Goal: Information Seeking & Learning: Learn about a topic

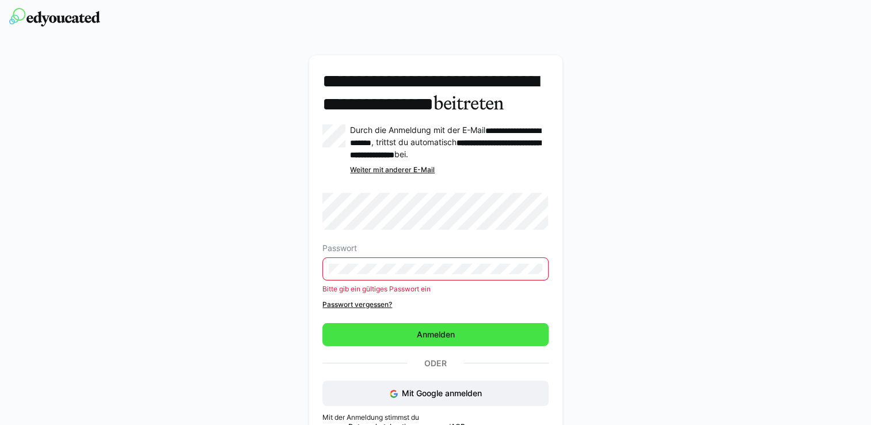
click at [403, 346] on span "Anmelden" at bounding box center [435, 334] width 226 height 23
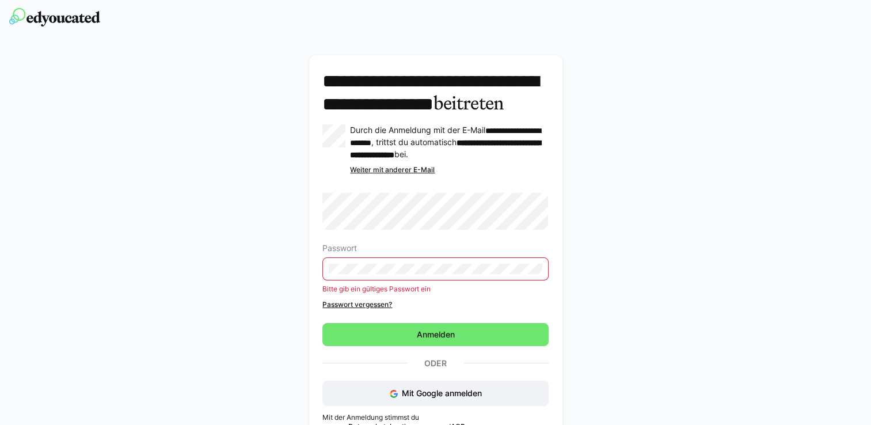
click at [357, 280] on eds-input at bounding box center [435, 268] width 226 height 23
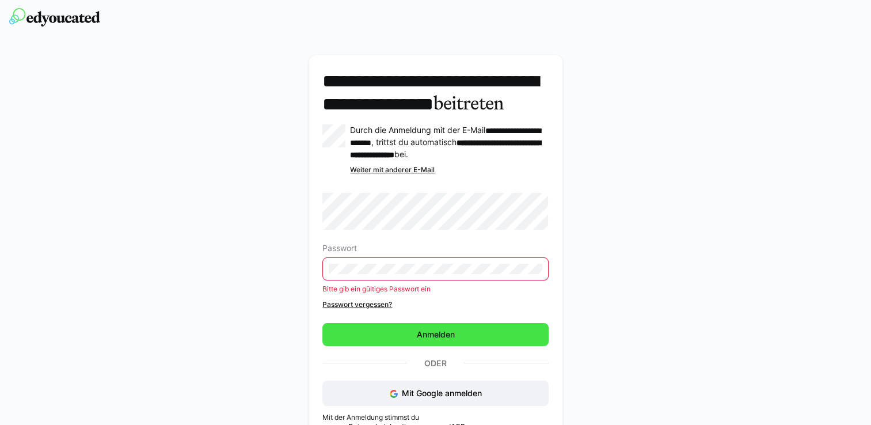
click at [440, 340] on span "Anmelden" at bounding box center [435, 335] width 41 height 12
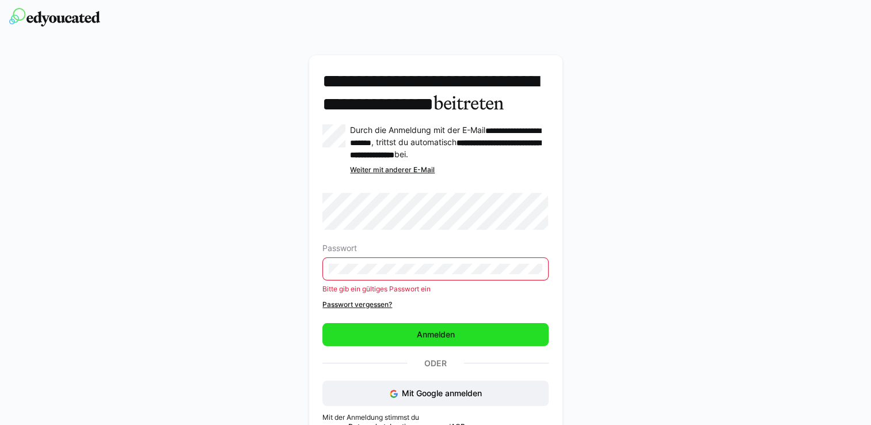
click at [439, 340] on span "Anmelden" at bounding box center [435, 335] width 41 height 12
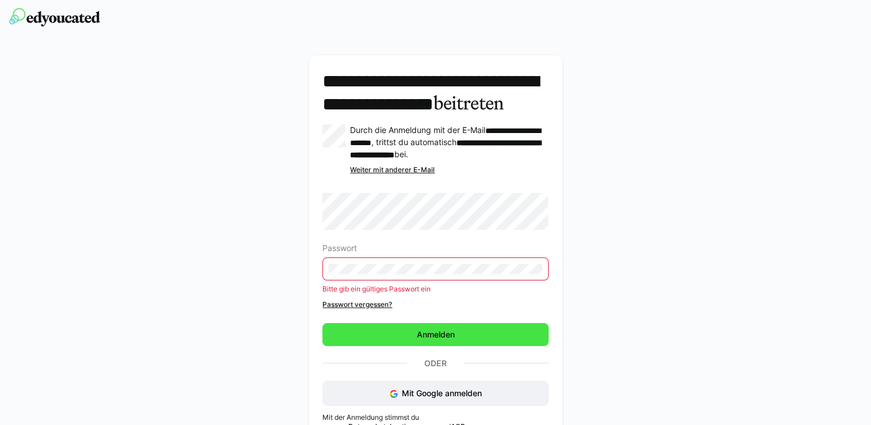
click at [439, 340] on span "Anmelden" at bounding box center [435, 335] width 41 height 12
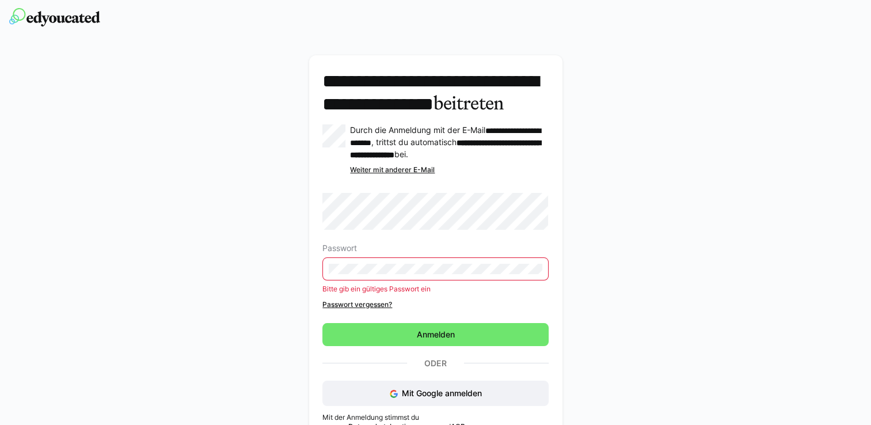
click at [493, 280] on eds-input at bounding box center [435, 268] width 226 height 23
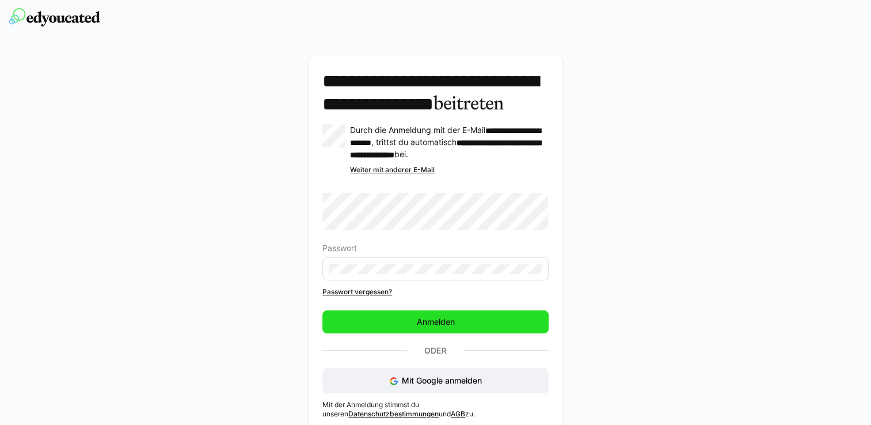
click at [402, 333] on span "Anmelden" at bounding box center [435, 321] width 226 height 23
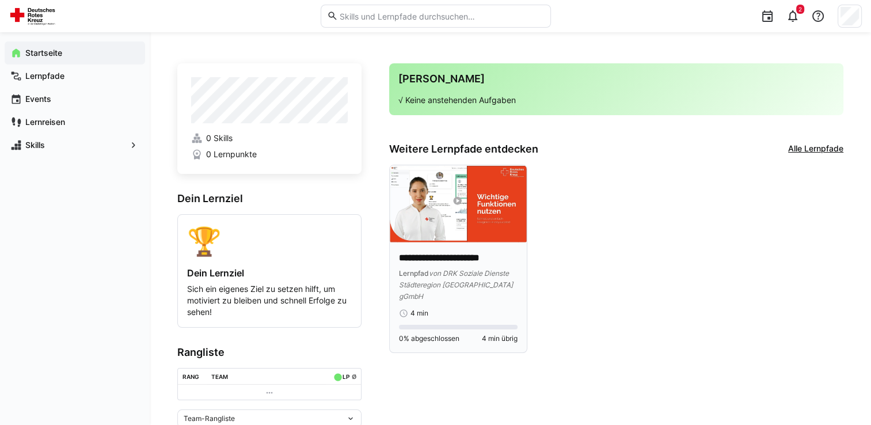
click at [478, 257] on p "**********" at bounding box center [458, 258] width 119 height 13
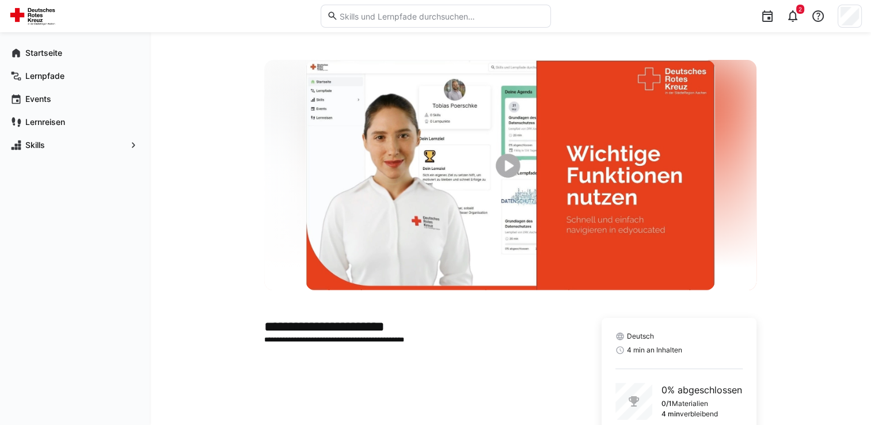
click at [504, 165] on img at bounding box center [510, 175] width 409 height 230
click at [499, 182] on img at bounding box center [510, 175] width 409 height 230
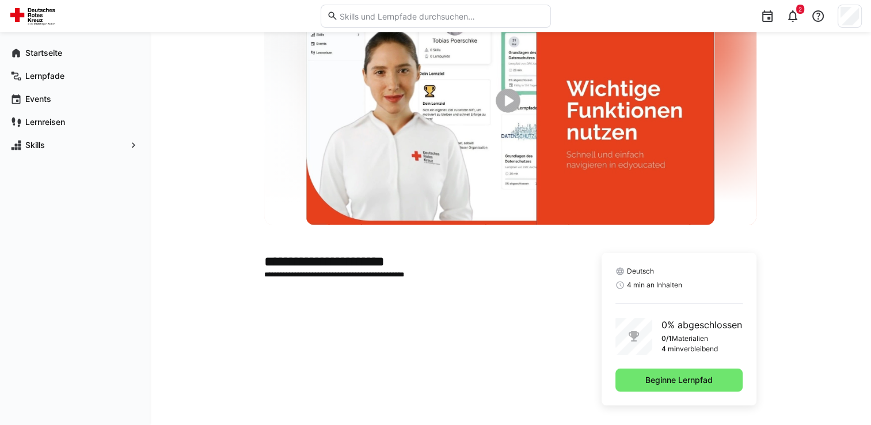
scroll to position [73, 0]
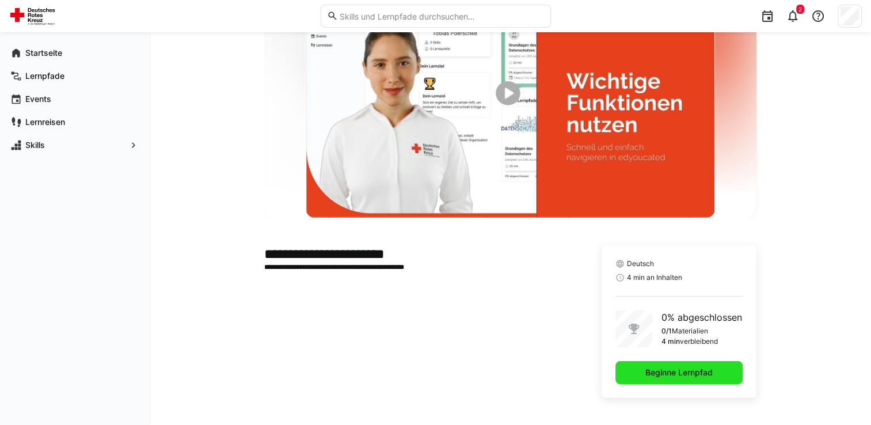
click at [670, 373] on span "Beginne Lernpfad" at bounding box center [679, 373] width 71 height 12
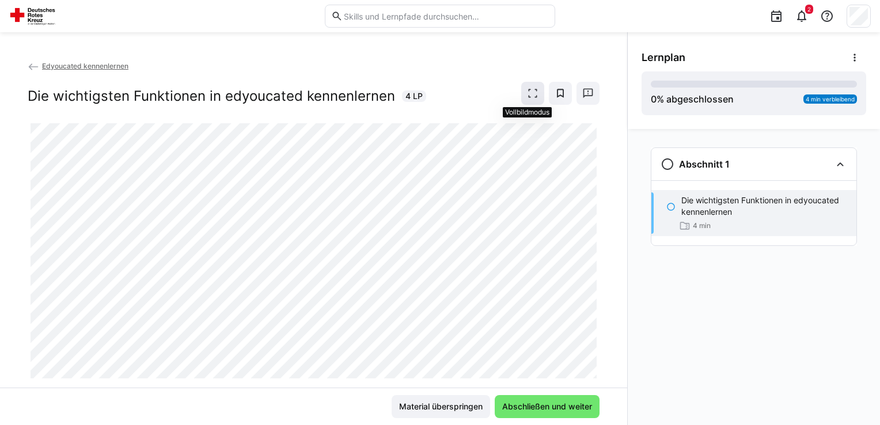
click at [530, 95] on eds-icon at bounding box center [533, 93] width 12 height 12
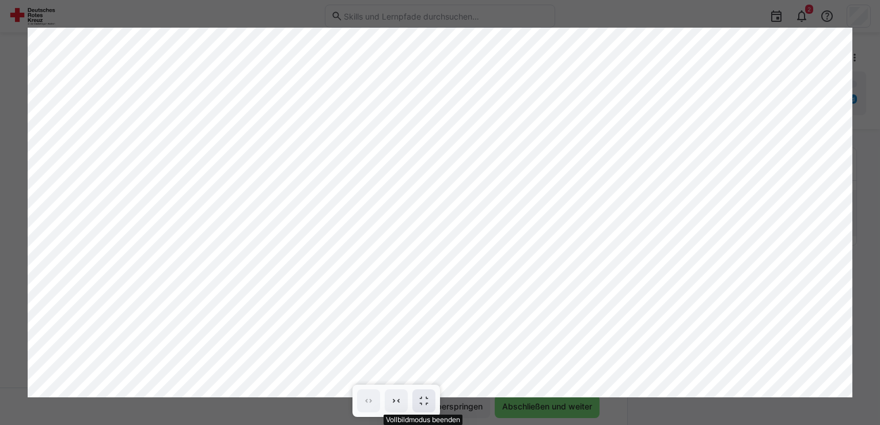
click at [429, 397] on eds-icon at bounding box center [424, 401] width 12 height 12
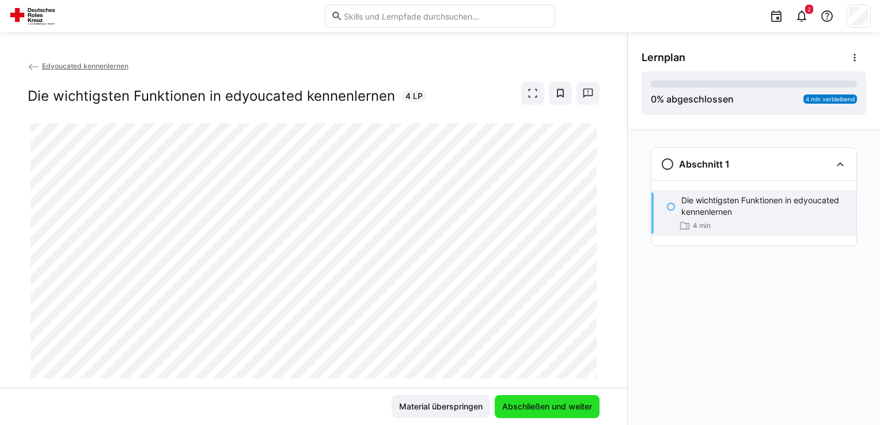
click at [534, 400] on span "Abschließen und weiter" at bounding box center [546, 406] width 105 height 23
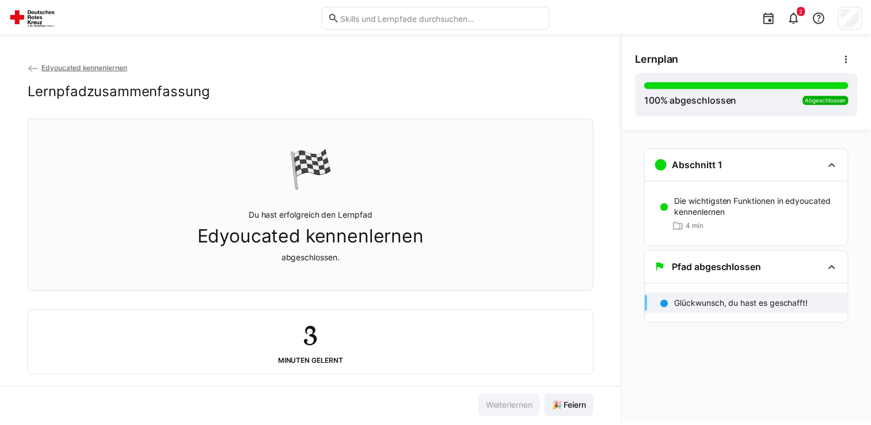
scroll to position [18, 0]
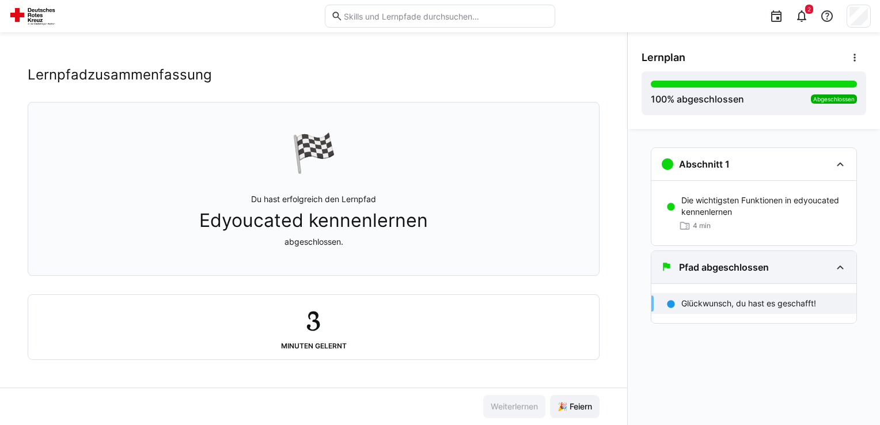
click at [789, 271] on div "Pfad abgeschlossen" at bounding box center [745, 267] width 170 height 14
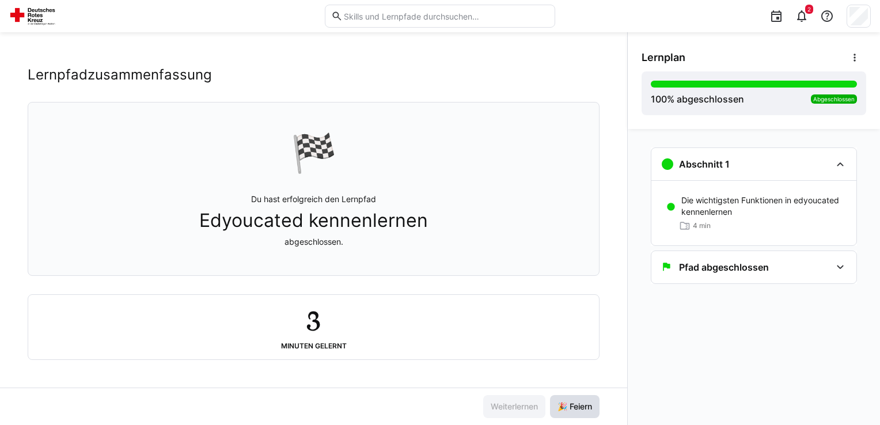
click at [574, 413] on span "🎉 Feiern" at bounding box center [575, 406] width 50 height 23
click at [816, 271] on div "Pfad abgeschlossen" at bounding box center [745, 267] width 170 height 14
click at [799, 307] on p "Glückwunsch, du hast es geschafft!" at bounding box center [748, 304] width 135 height 12
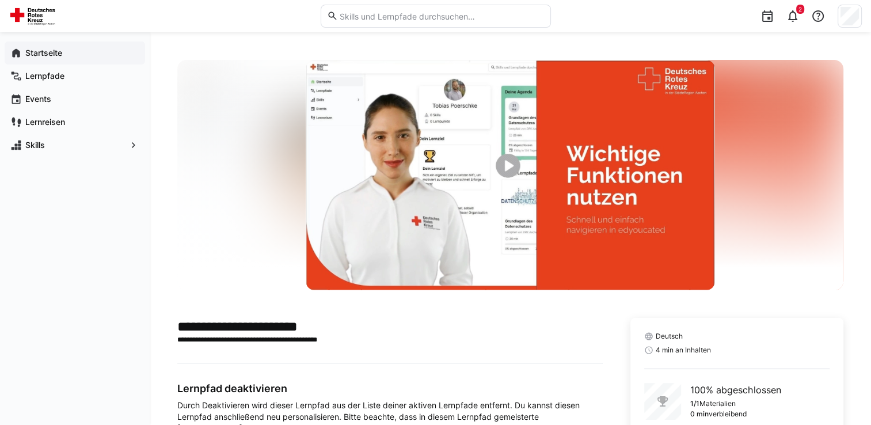
click at [59, 45] on div "Startseite" at bounding box center [75, 52] width 140 height 23
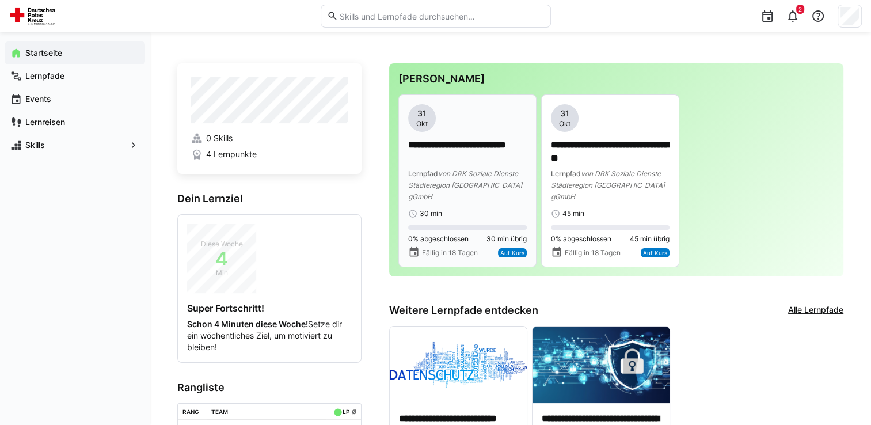
click at [466, 182] on span "von DRK Soziale Dienste Städteregion Aachen gGmbH" at bounding box center [465, 185] width 114 height 32
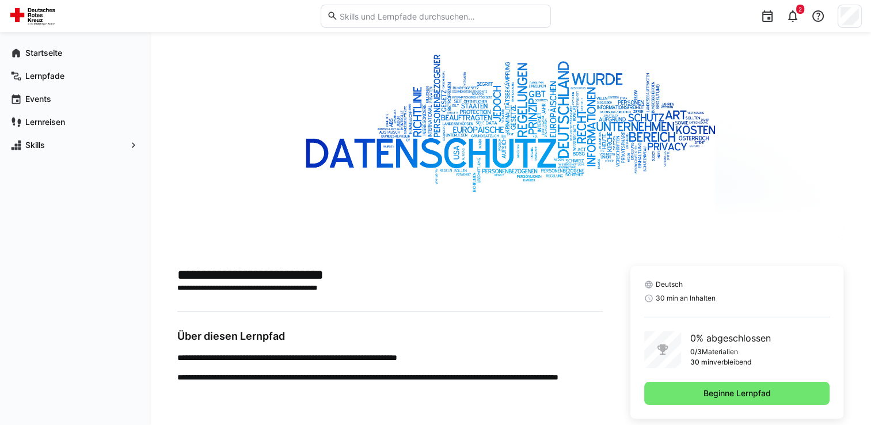
scroll to position [73, 0]
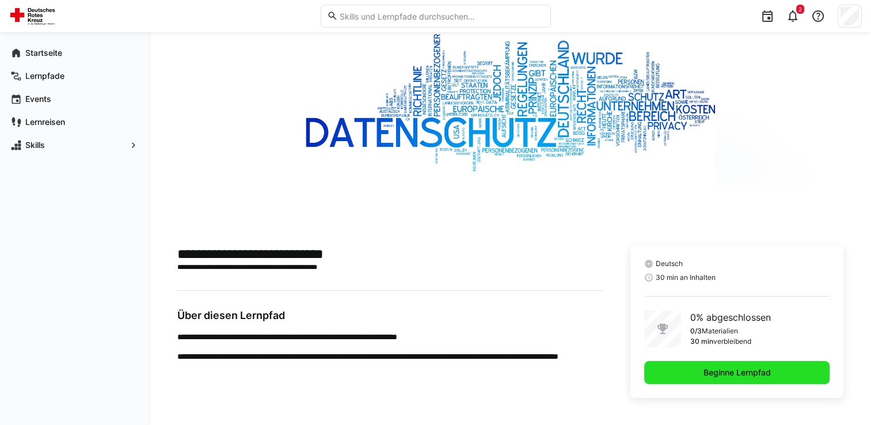
click at [747, 374] on span "Beginne Lernpfad" at bounding box center [737, 373] width 71 height 12
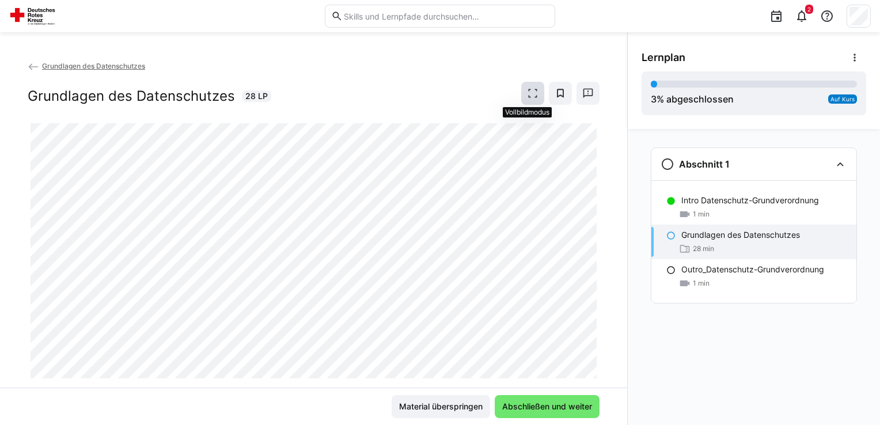
click at [521, 92] on span at bounding box center [532, 93] width 23 height 23
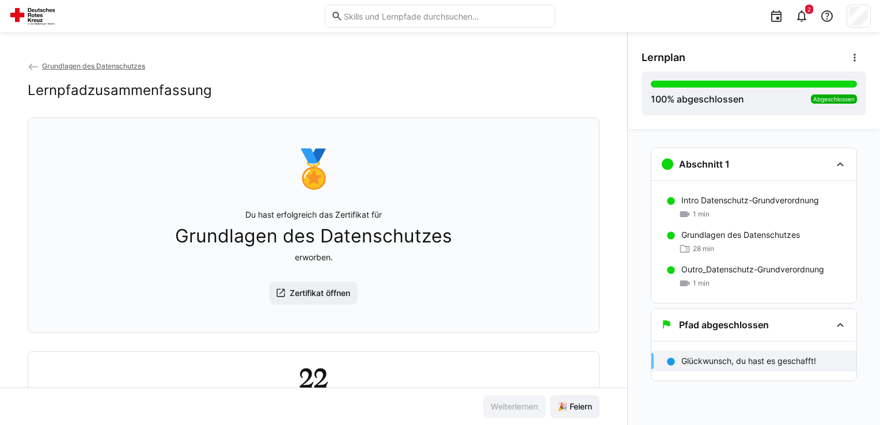
drag, startPoint x: 621, startPoint y: 330, endPoint x: 626, endPoint y: 354, distance: 24.6
click at [626, 354] on div "Grundlagen des Datenschutzes Lernpfadzusammenfassung 🏅 Du hast erfolgreich das …" at bounding box center [313, 224] width 627 height 328
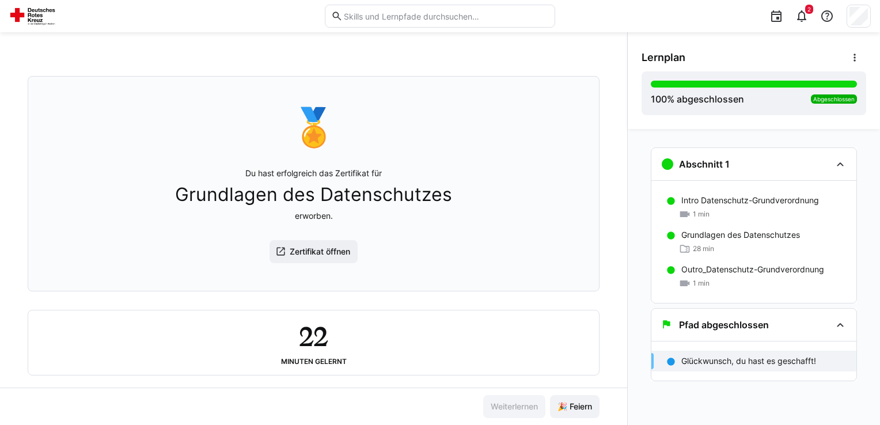
scroll to position [59, 0]
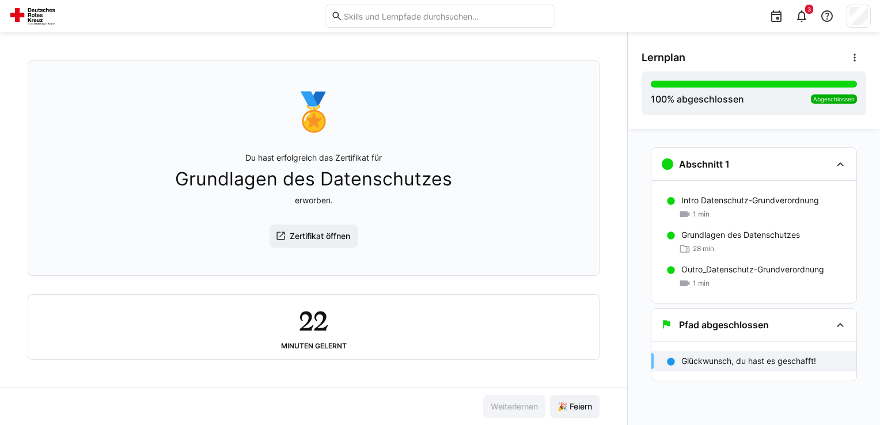
drag, startPoint x: 620, startPoint y: 116, endPoint x: 621, endPoint y: 90, distance: 26.5
click at [621, 90] on div "Grundlagen des Datenschutzes Lernpfadzusammenfassung 🏅 Du hast erfolgreich das …" at bounding box center [313, 224] width 627 height 328
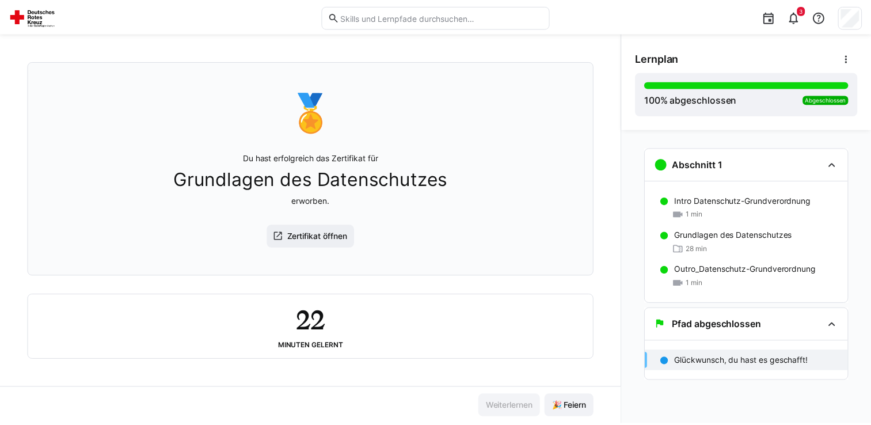
scroll to position [0, 0]
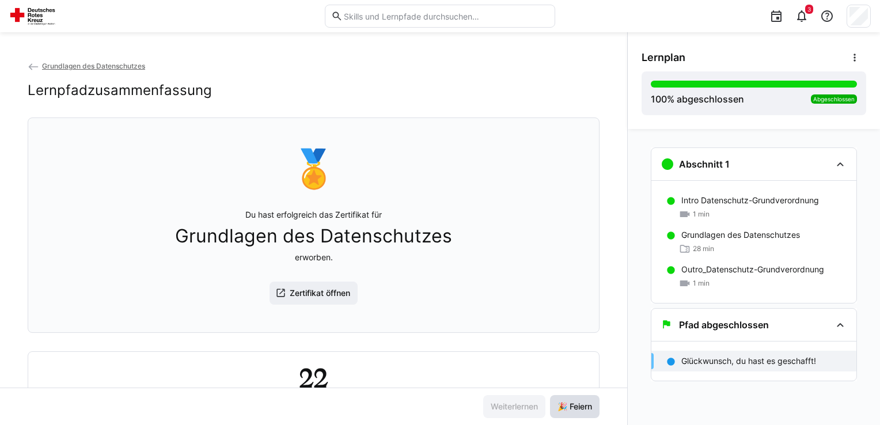
click at [573, 406] on span "🎉 Feiern" at bounding box center [575, 407] width 38 height 12
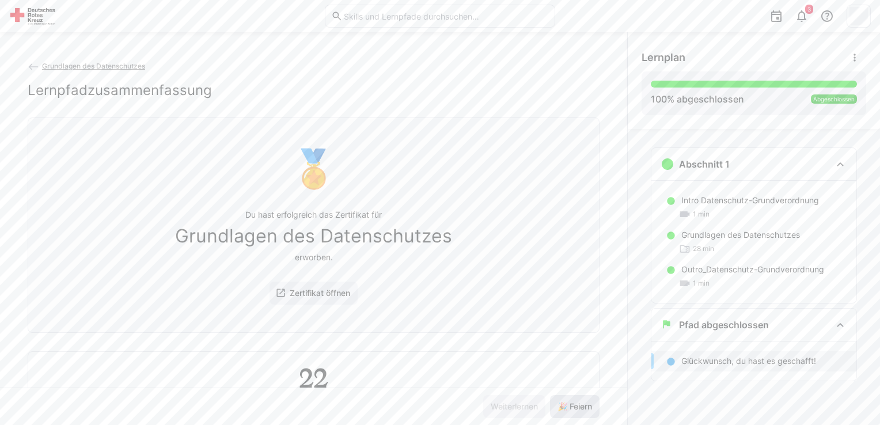
click at [578, 402] on span "🎉 Feiern" at bounding box center [575, 407] width 38 height 12
click at [840, 328] on eds-icon at bounding box center [840, 325] width 14 height 14
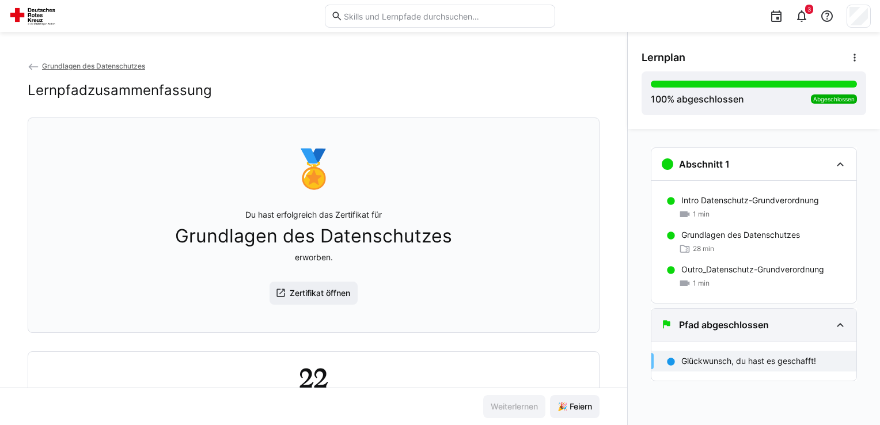
click at [840, 328] on eds-icon at bounding box center [840, 325] width 14 height 14
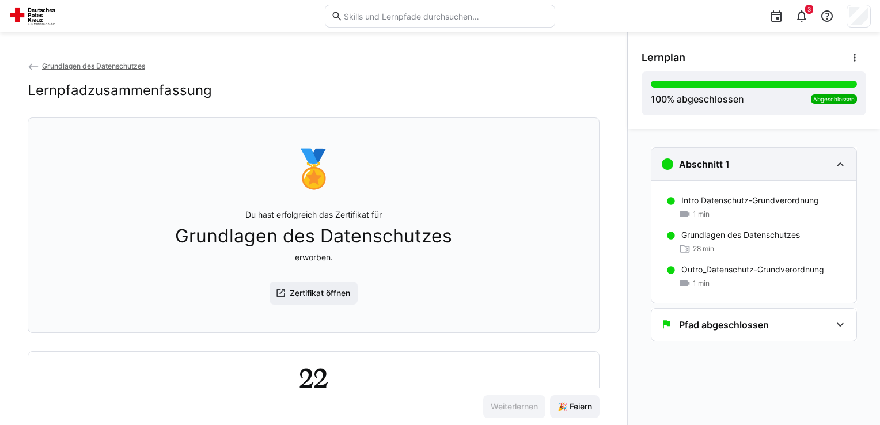
click at [844, 163] on eds-icon at bounding box center [840, 164] width 14 height 14
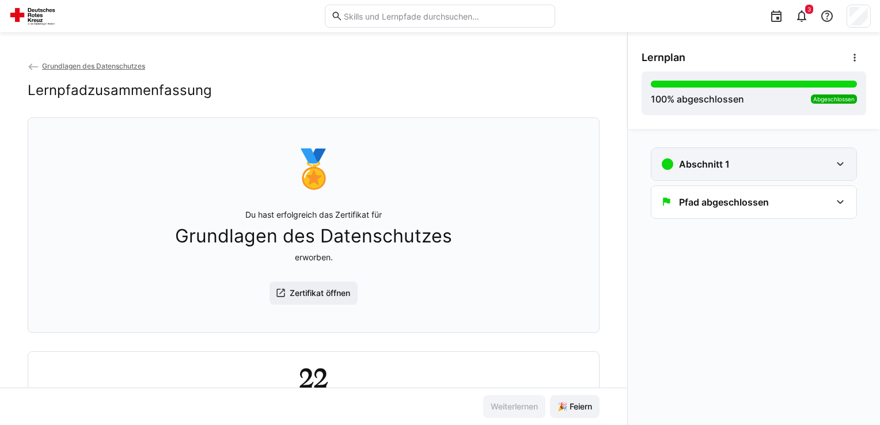
click at [844, 163] on eds-icon at bounding box center [840, 164] width 14 height 14
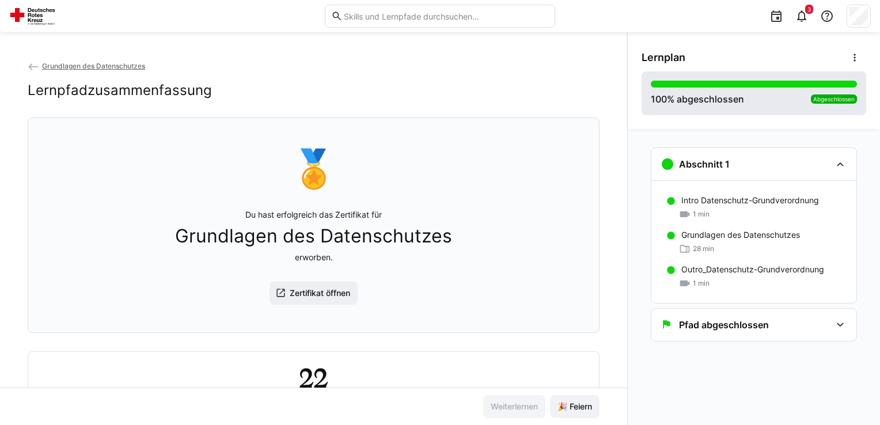
click at [839, 97] on span "Abgeschlossen" at bounding box center [833, 99] width 41 height 7
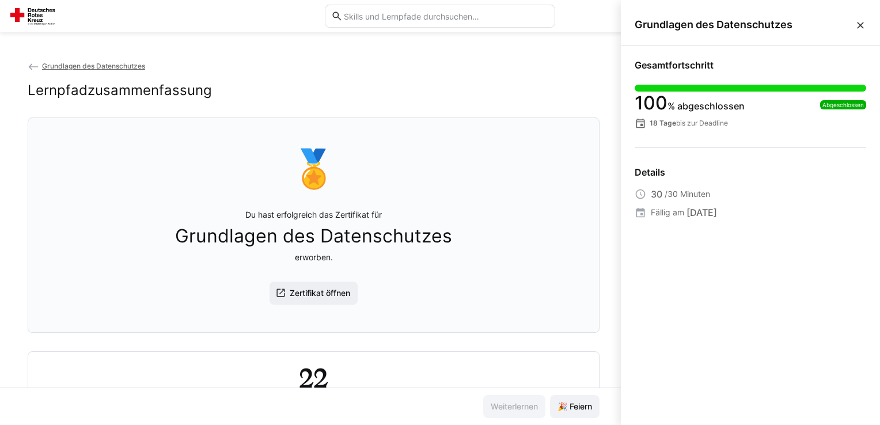
click at [840, 102] on span "Abgeschlossen" at bounding box center [842, 104] width 41 height 7
click at [840, 107] on span "Abgeschlossen" at bounding box center [842, 104] width 41 height 7
click at [847, 104] on span "Abgeschlossen" at bounding box center [842, 104] width 41 height 7
click at [861, 26] on eds-icon at bounding box center [860, 26] width 12 height 12
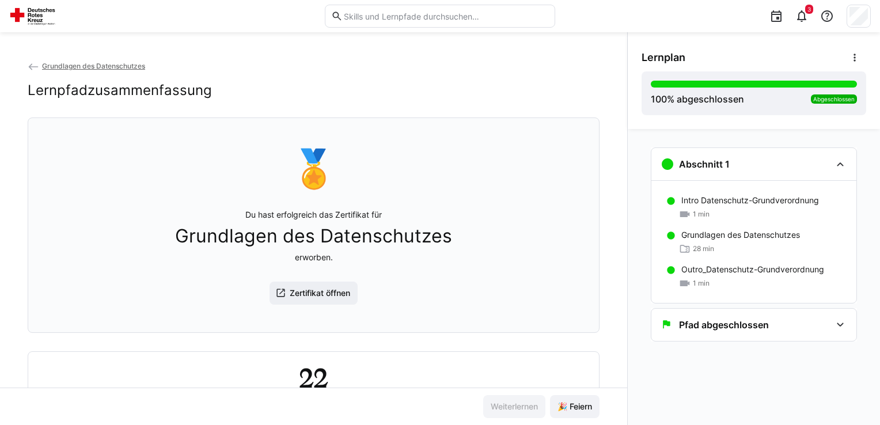
click at [31, 66] on eds-icon at bounding box center [34, 67] width 12 height 12
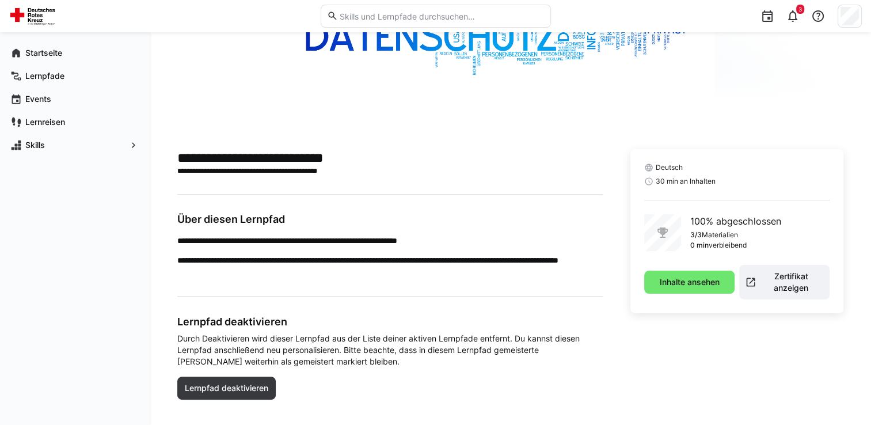
scroll to position [184, 0]
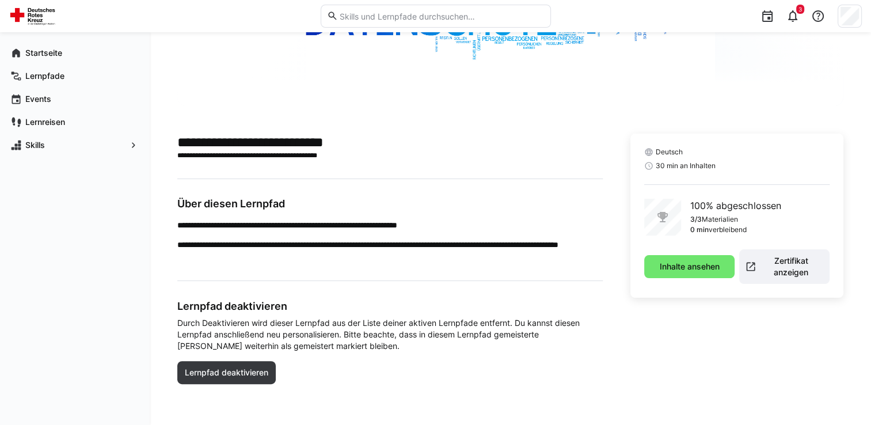
drag, startPoint x: 676, startPoint y: 262, endPoint x: 672, endPoint y: 310, distance: 47.9
drag, startPoint x: 672, startPoint y: 310, endPoint x: 628, endPoint y: 360, distance: 67.3
click at [628, 360] on div "**********" at bounding box center [510, 266] width 666 height 264
click at [702, 266] on span "Inhalte ansehen" at bounding box center [689, 267] width 63 height 12
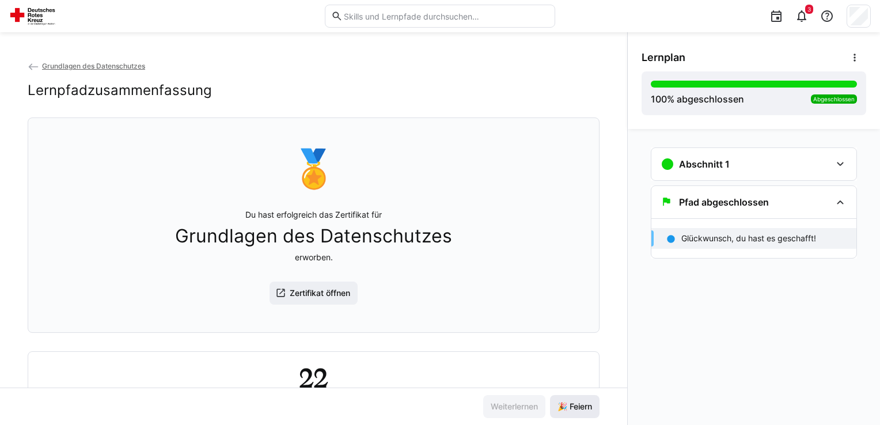
click at [573, 413] on span "🎉 Feiern" at bounding box center [575, 406] width 50 height 23
click at [35, 64] on eds-icon at bounding box center [34, 67] width 12 height 12
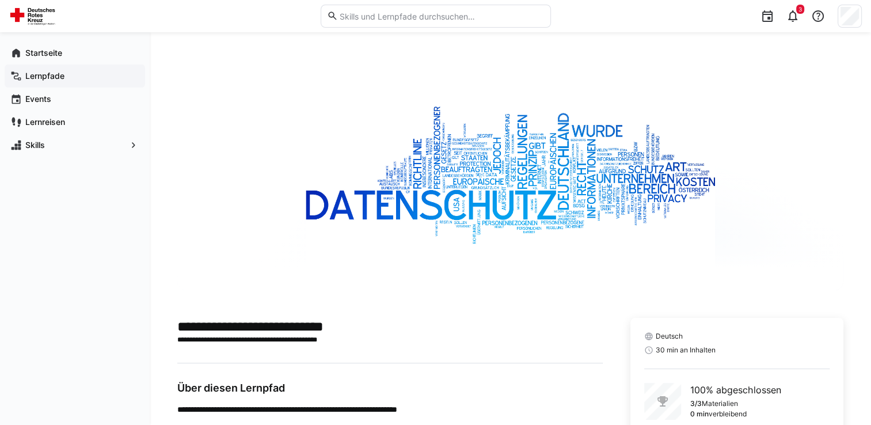
click at [0, 0] on app-navigation-label "Lernpfade" at bounding box center [0, 0] width 0 height 0
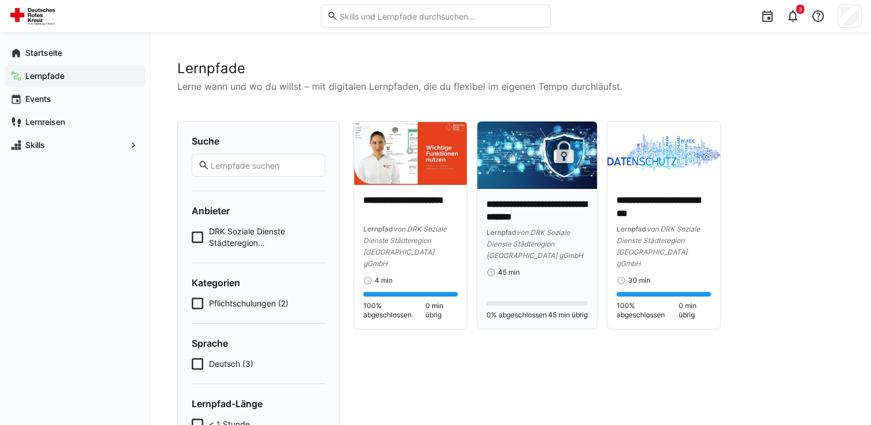
click at [501, 272] on span "45 min" at bounding box center [509, 272] width 22 height 9
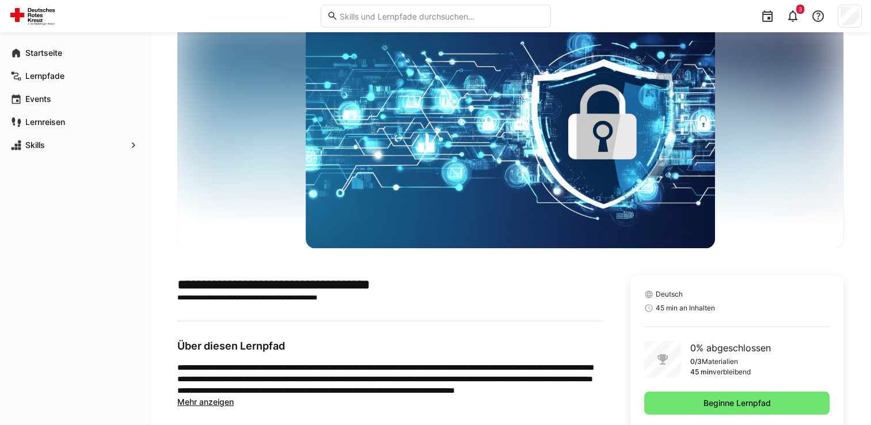
scroll to position [43, 0]
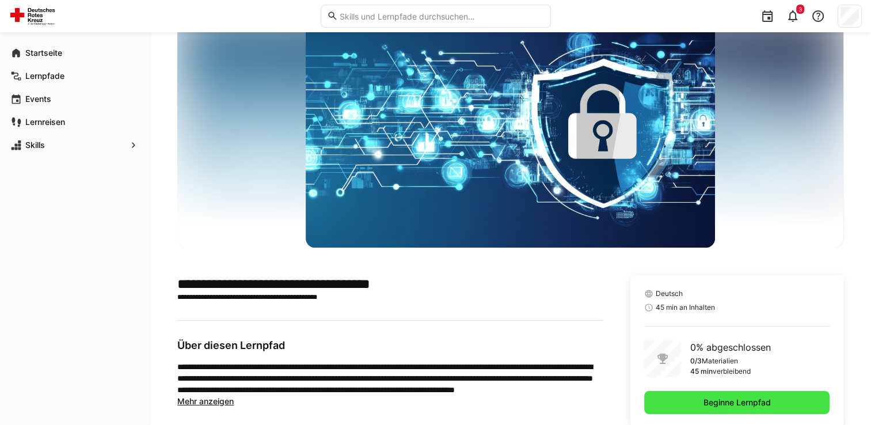
click at [789, 398] on span "Beginne Lernpfad" at bounding box center [736, 402] width 185 height 23
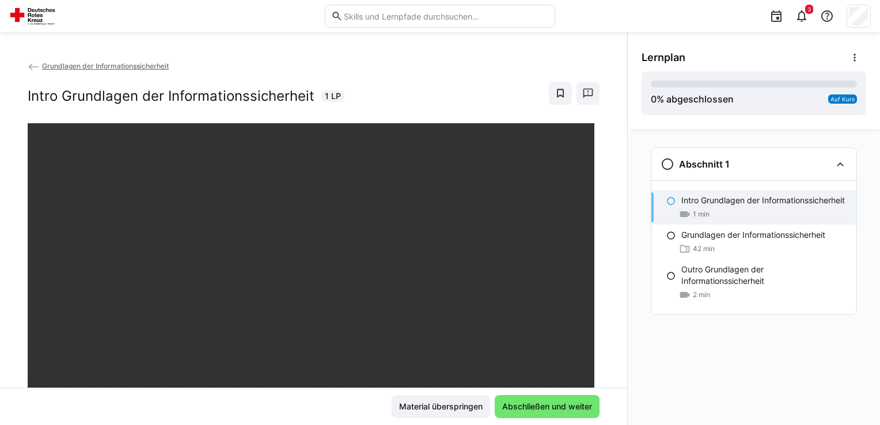
click at [604, 260] on div "Grundlagen der Informationssicherheit Intro Grundlagen der Informationssicherhe…" at bounding box center [313, 224] width 627 height 328
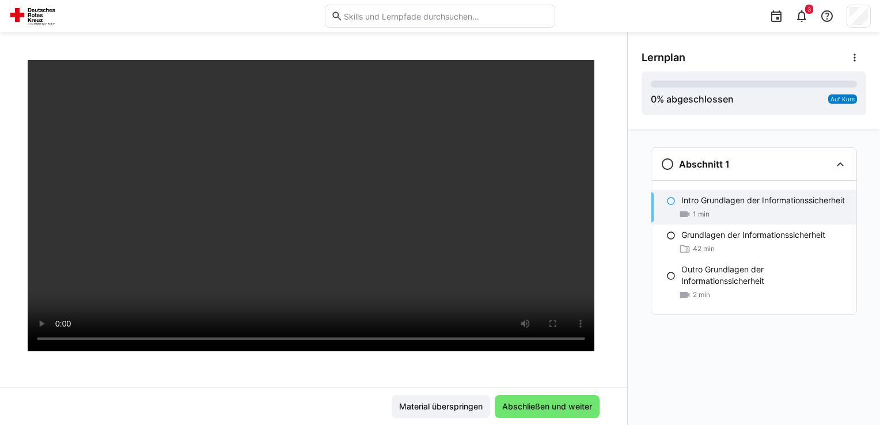
scroll to position [91, 0]
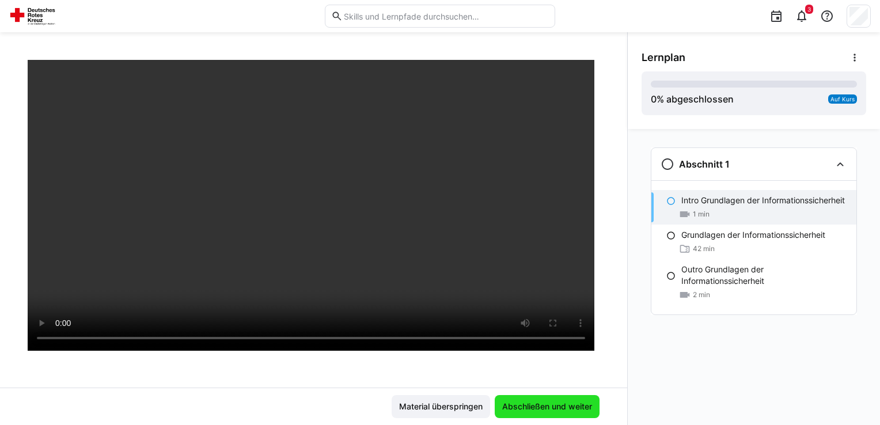
click at [557, 402] on span "Abschließen und weiter" at bounding box center [546, 407] width 93 height 12
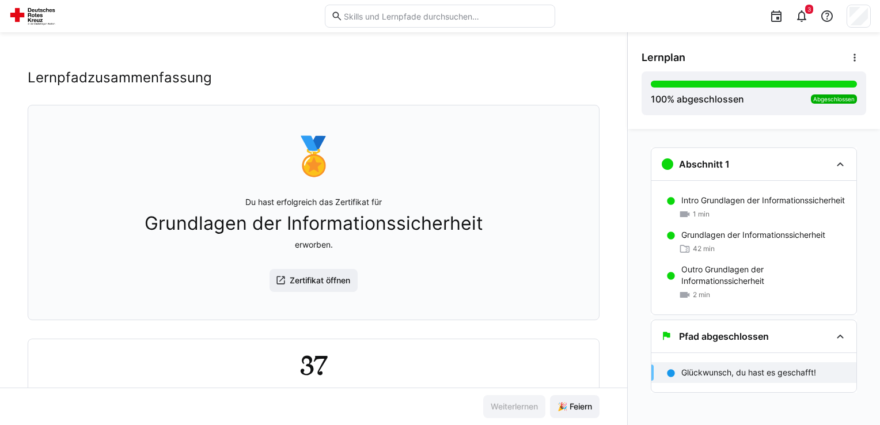
scroll to position [9, 0]
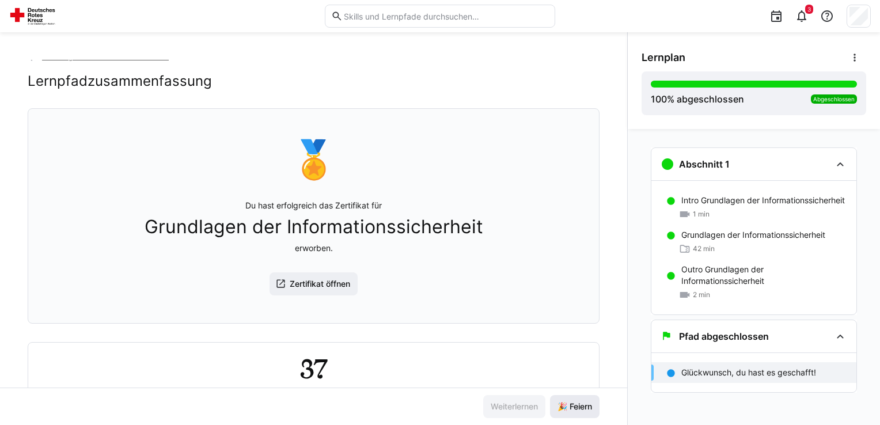
click at [556, 402] on span "🎉 Feiern" at bounding box center [575, 407] width 38 height 12
click at [556, 405] on span "🎉 Feiern" at bounding box center [575, 407] width 38 height 12
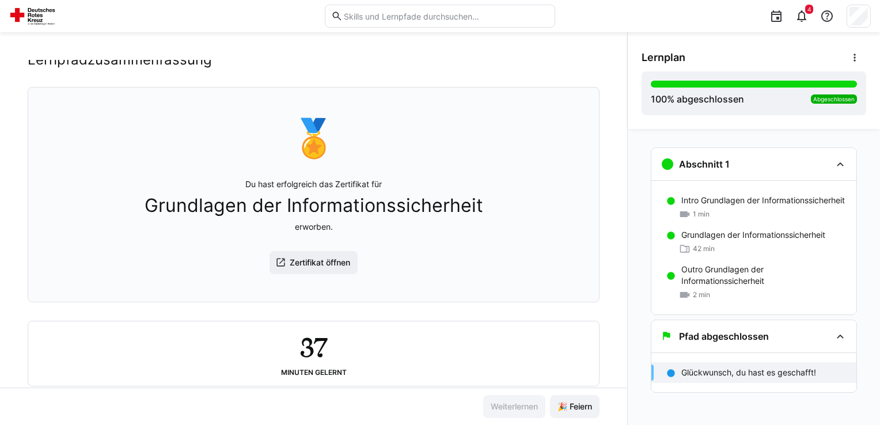
scroll to position [32, 0]
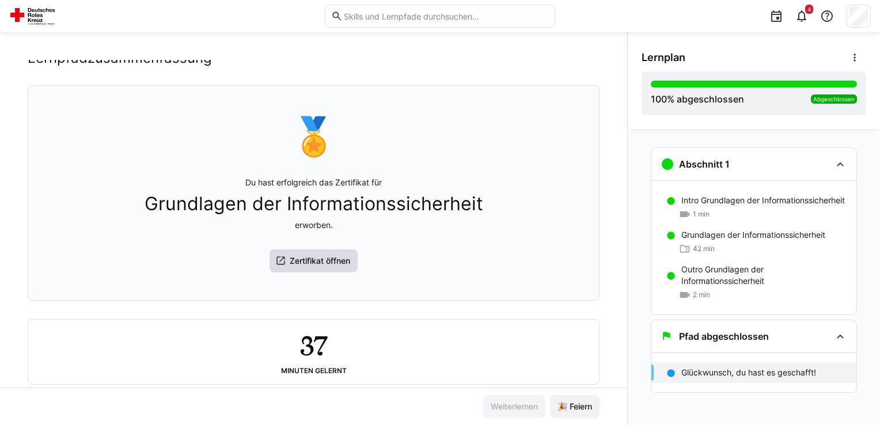
click at [315, 261] on span "Zertifikat öffnen" at bounding box center [320, 261] width 64 height 12
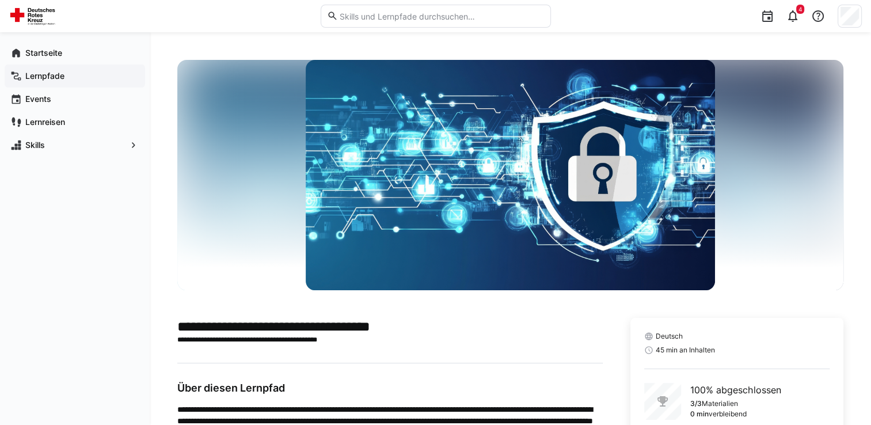
click at [44, 67] on div "Lernpfade" at bounding box center [75, 75] width 140 height 23
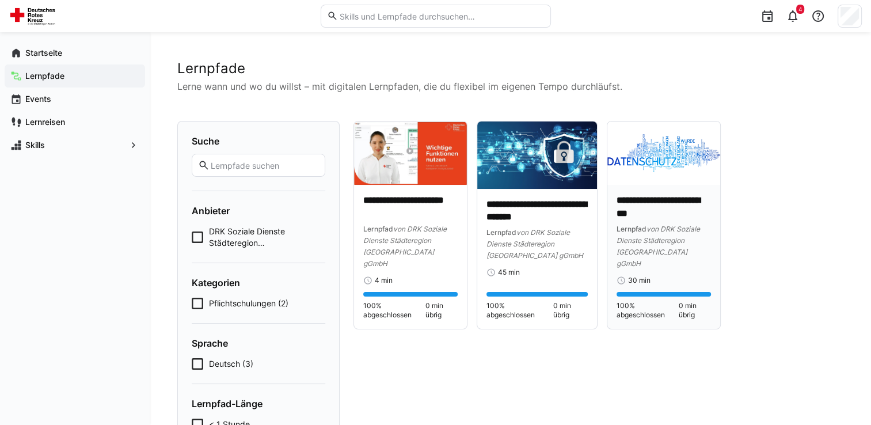
click at [668, 238] on span "von DRK Soziale Dienste Städteregion Aachen gGmbH" at bounding box center [658, 246] width 83 height 43
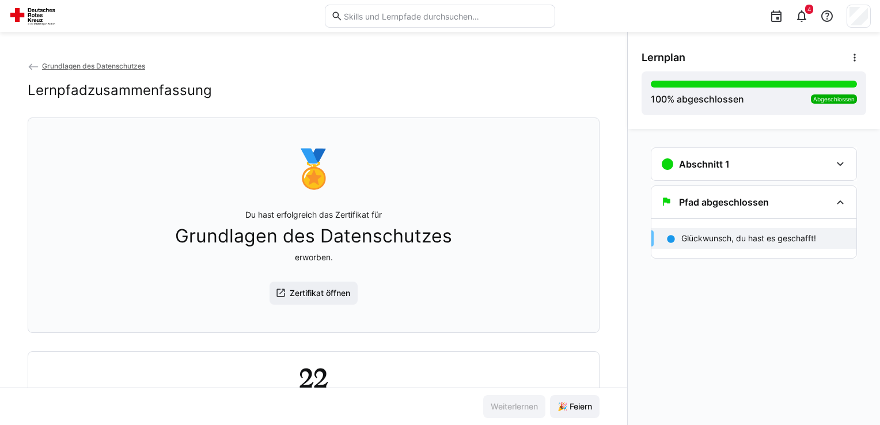
scroll to position [10, 0]
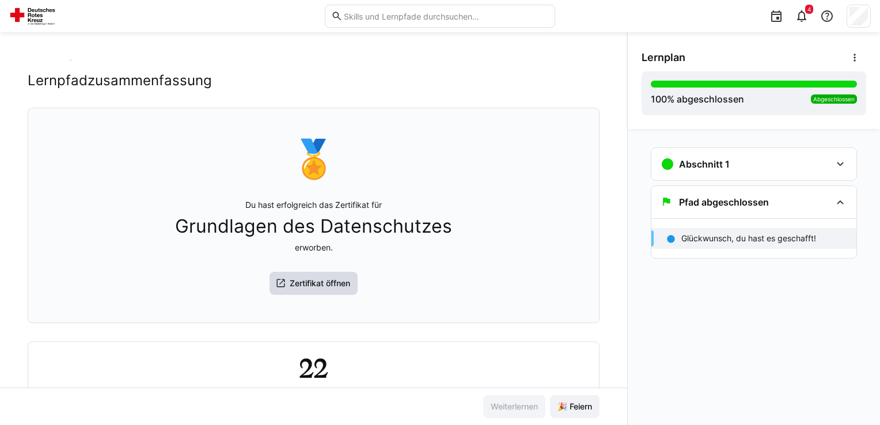
click at [332, 280] on span "Zertifikat öffnen" at bounding box center [320, 283] width 64 height 12
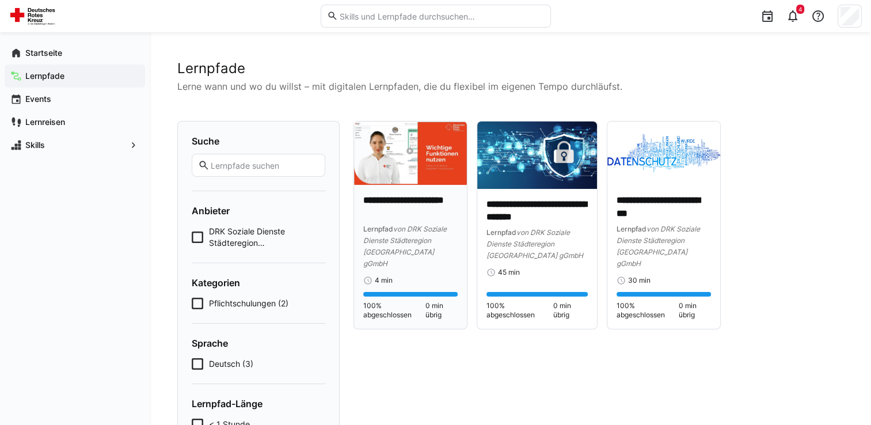
click at [414, 215] on p "**********" at bounding box center [410, 207] width 94 height 26
click at [663, 253] on span "von DRK Soziale Dienste Städteregion Aachen gGmbH" at bounding box center [658, 246] width 83 height 43
click at [656, 250] on span "von DRK Soziale Dienste Städteregion Aachen gGmbH" at bounding box center [658, 246] width 83 height 43
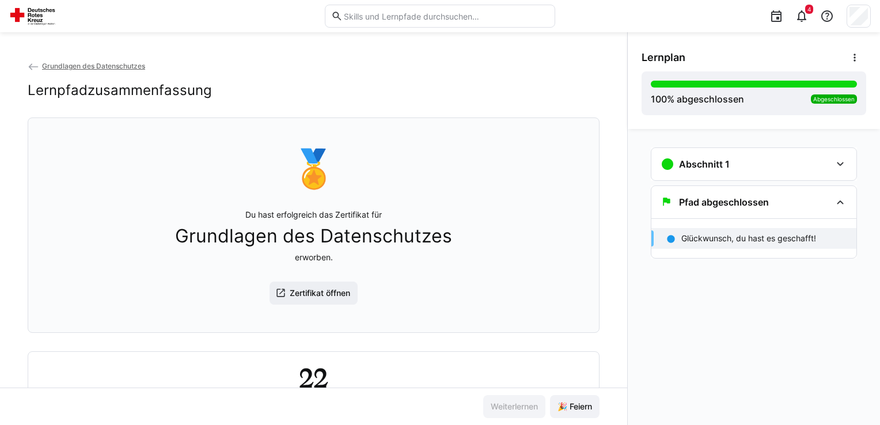
scroll to position [59, 0]
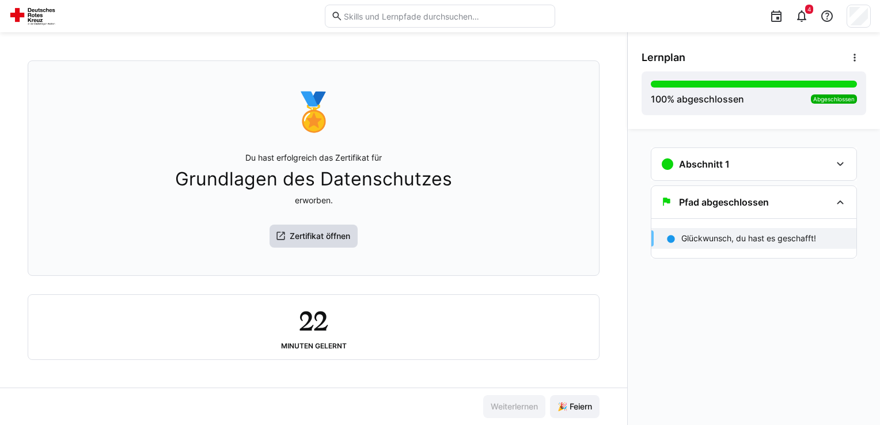
click at [295, 231] on span "Zertifikat öffnen" at bounding box center [320, 236] width 64 height 12
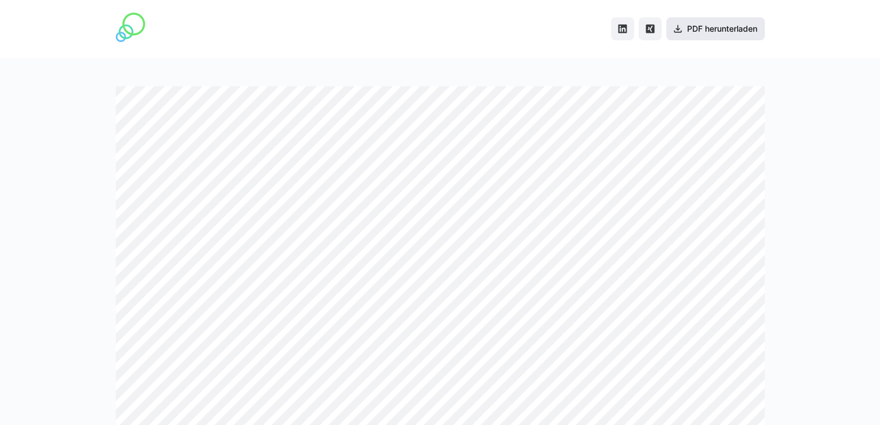
click at [698, 24] on span "PDF herunterladen" at bounding box center [722, 29] width 74 height 12
click at [494, 38] on div "PDF herunterladen" at bounding box center [440, 29] width 649 height 58
click at [726, 28] on span "PDF herunterladen" at bounding box center [722, 29] width 74 height 12
click at [474, 50] on div "PDF herunterladen" at bounding box center [440, 29] width 649 height 58
click at [706, 26] on span "PDF herunterladen" at bounding box center [722, 29] width 74 height 12
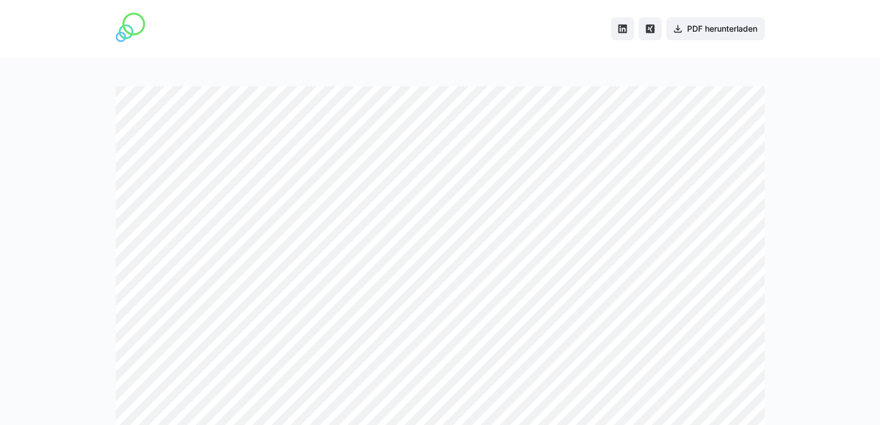
drag, startPoint x: 83, startPoint y: 47, endPoint x: 180, endPoint y: -43, distance: 132.0
click at [180, 0] on html "PDF herunterladen" at bounding box center [440, 212] width 880 height 425
